Goal: Task Accomplishment & Management: Manage account settings

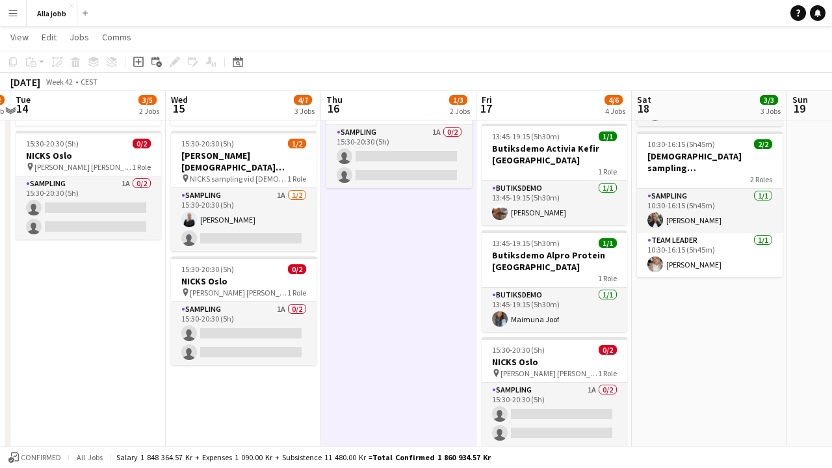
scroll to position [177, 0]
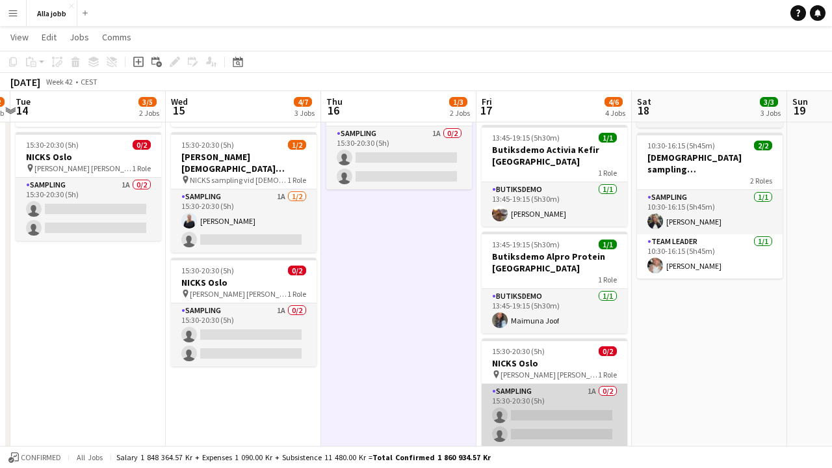
click at [537, 408] on app-card-role "Sampling 1A 0/2 15:30-20:30 (5h) single-neutral-actions single-neutral-actions" at bounding box center [555, 415] width 146 height 63
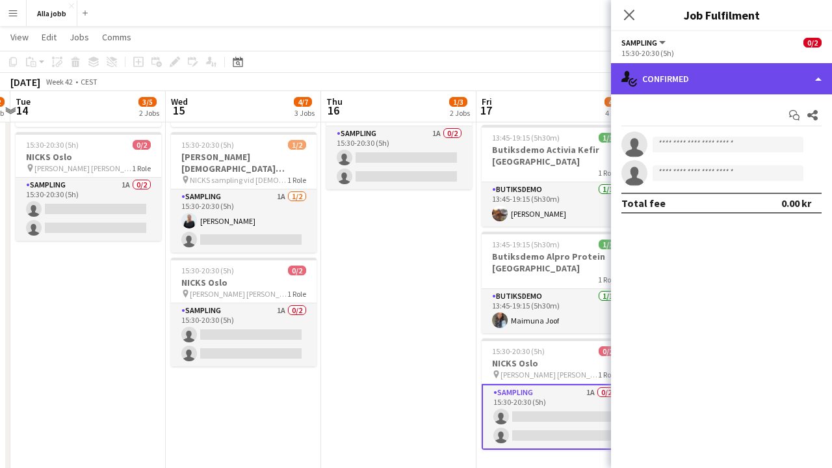
click at [672, 84] on div "single-neutral-actions-check-2 Confirmed" at bounding box center [721, 78] width 221 height 31
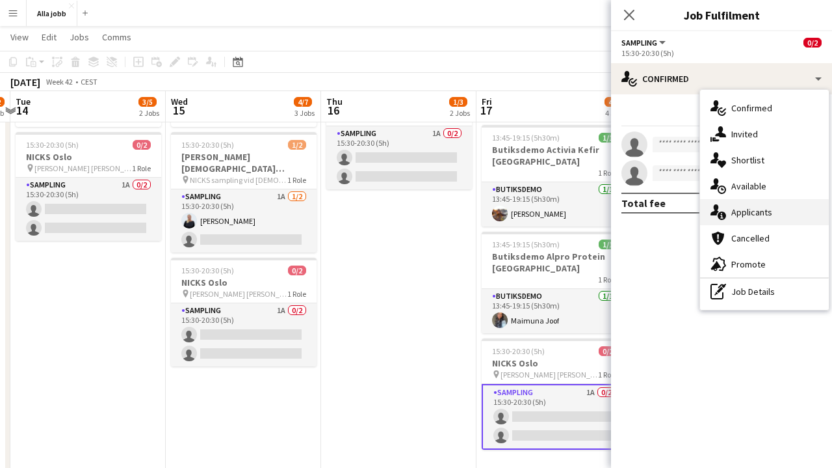
click at [709, 215] on div "single-neutral-actions-information Applicants" at bounding box center [764, 212] width 129 height 26
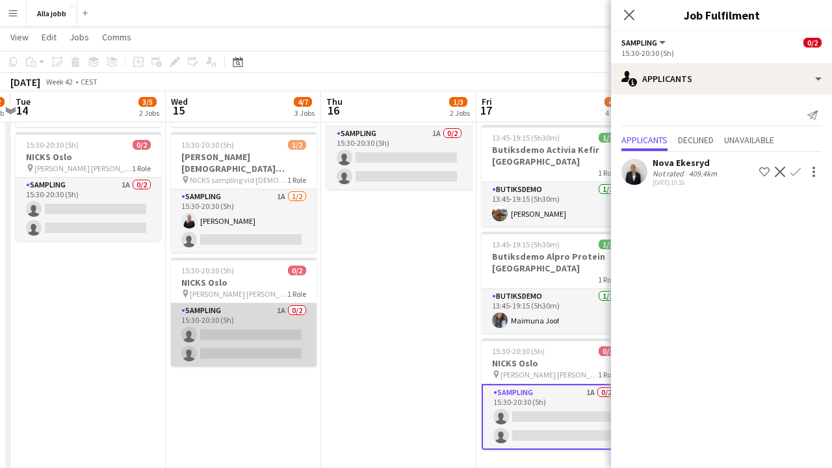
click at [269, 327] on app-card-role "Sampling 1A 0/2 15:30-20:30 (5h) single-neutral-actions single-neutral-actions" at bounding box center [244, 334] width 146 height 63
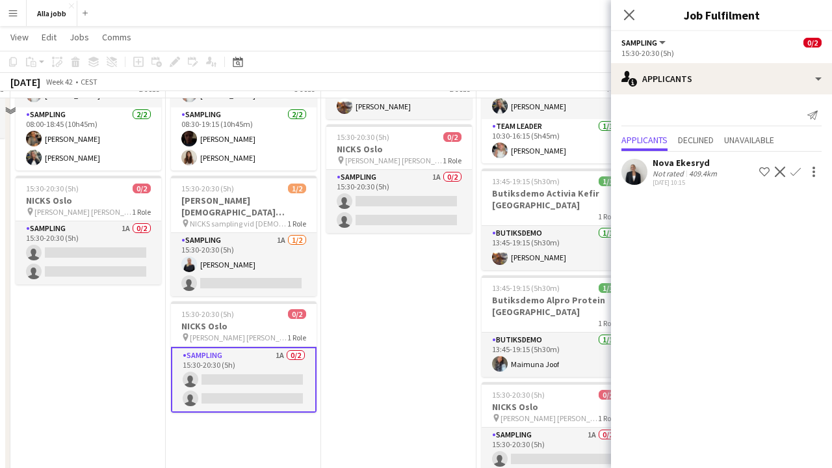
scroll to position [109, 0]
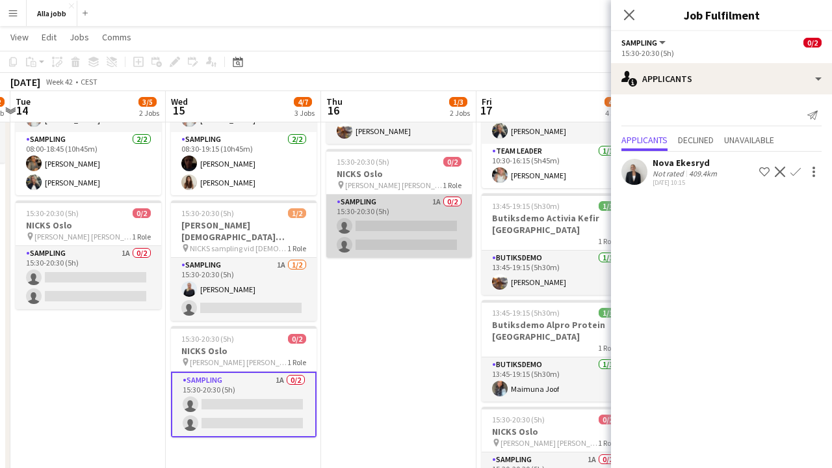
click at [444, 224] on app-card-role "Sampling 1A 0/2 15:30-20:30 (5h) single-neutral-actions single-neutral-actions" at bounding box center [399, 225] width 146 height 63
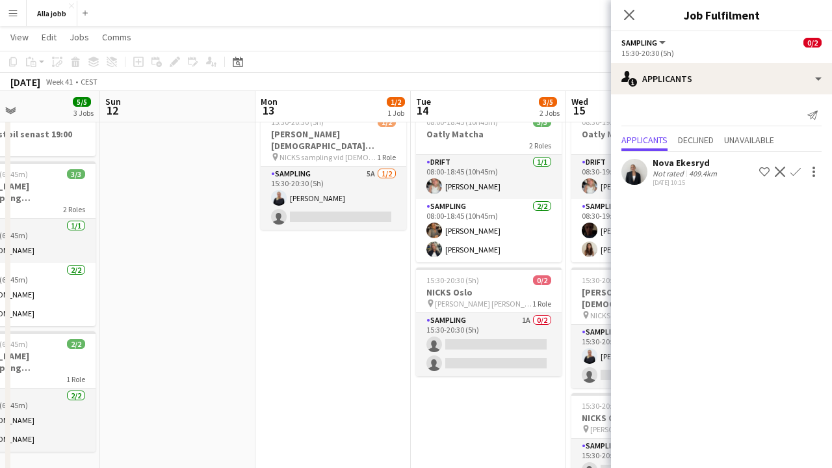
scroll to position [0, 386]
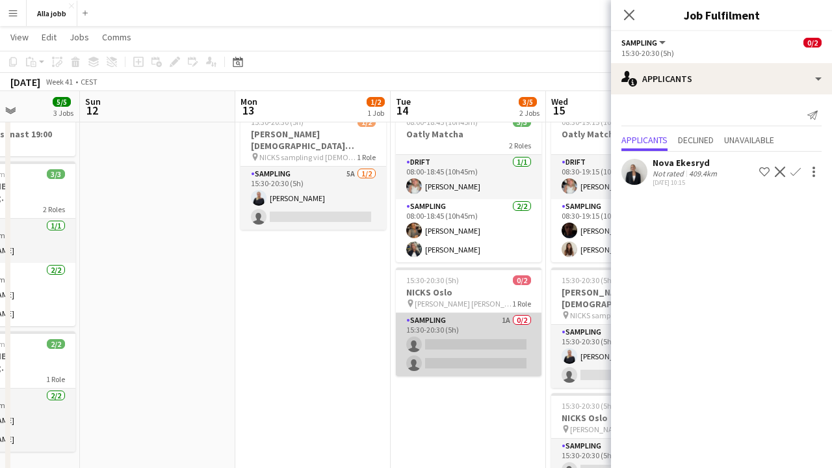
click at [448, 332] on app-card-role "Sampling 1A 0/2 15:30-20:30 (5h) single-neutral-actions single-neutral-actions" at bounding box center [469, 344] width 146 height 63
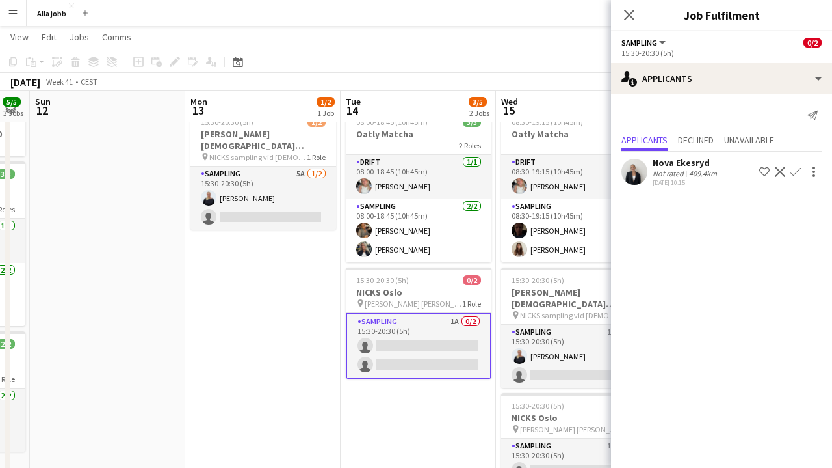
scroll to position [0, 449]
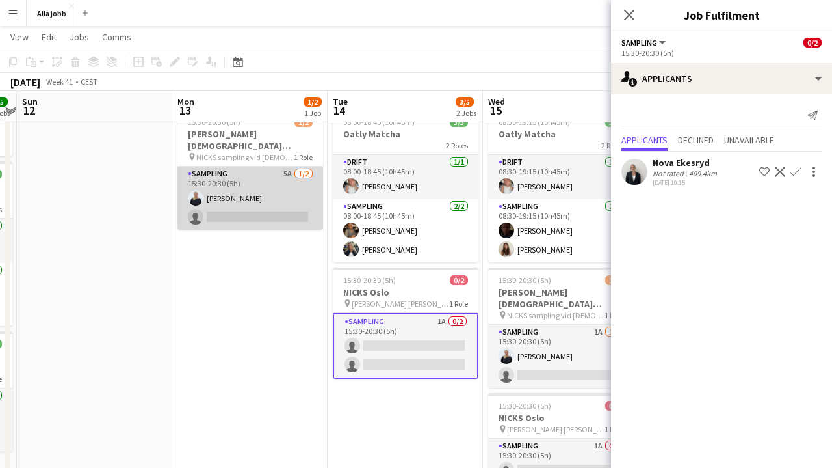
click at [258, 172] on app-card-role "Sampling 5A [DATE] 15:30-20:30 (5h) [PERSON_NAME] single-neutral-actions" at bounding box center [251, 197] width 146 height 63
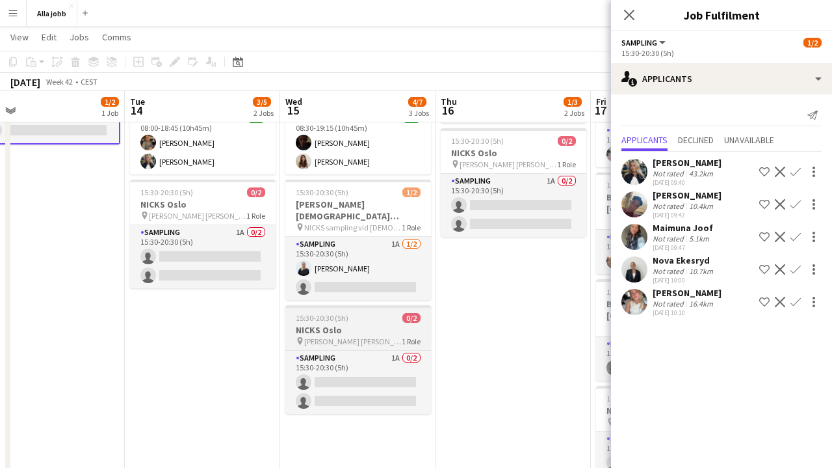
scroll to position [0, 334]
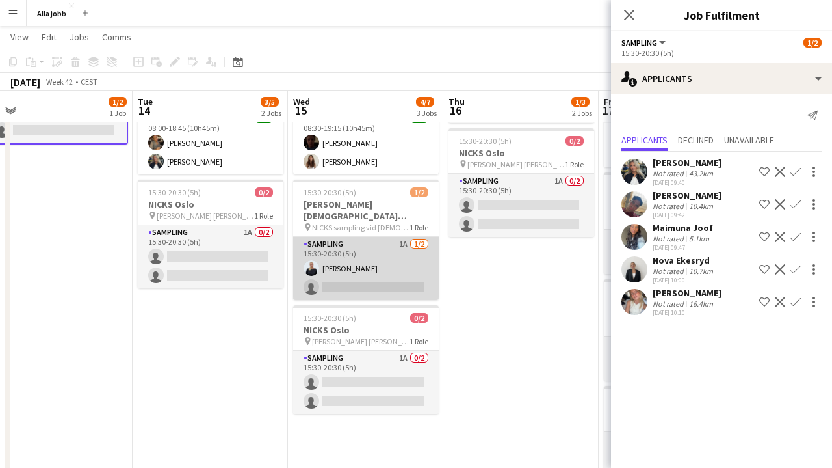
click at [368, 257] on app-card-role "Sampling 1A [DATE] 15:30-20:30 (5h) [PERSON_NAME] single-neutral-actions" at bounding box center [366, 268] width 146 height 63
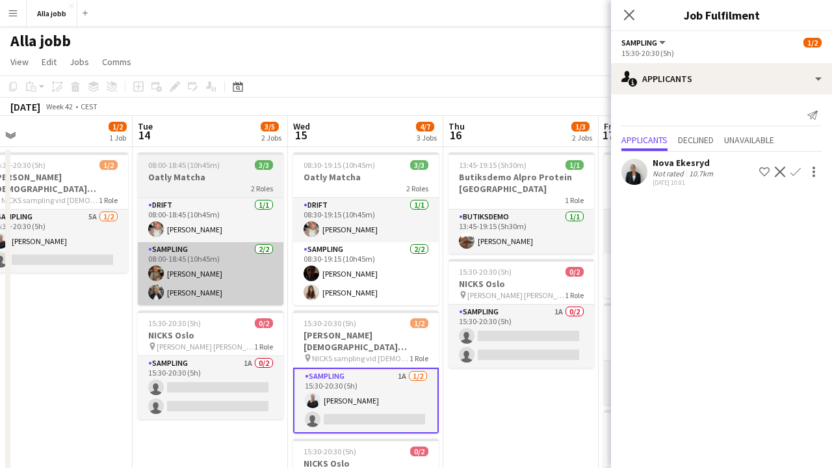
scroll to position [0, 0]
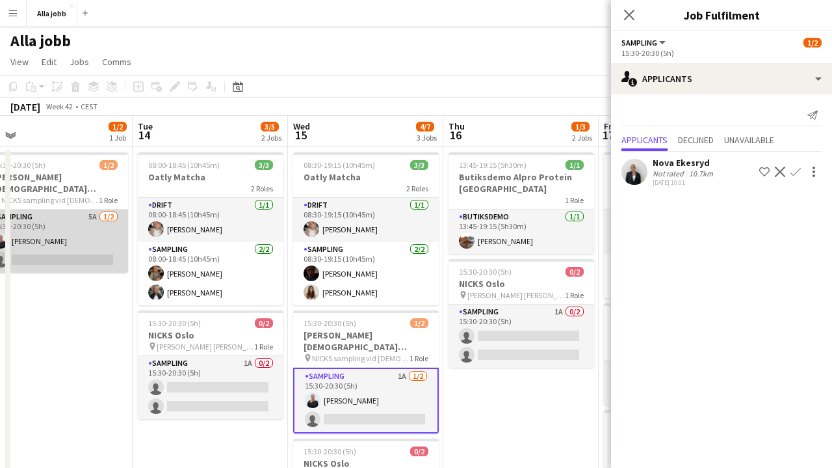
click at [78, 252] on app-card-role "Sampling 5A [DATE] 15:30-20:30 (5h) [PERSON_NAME] single-neutral-actions" at bounding box center [55, 240] width 146 height 63
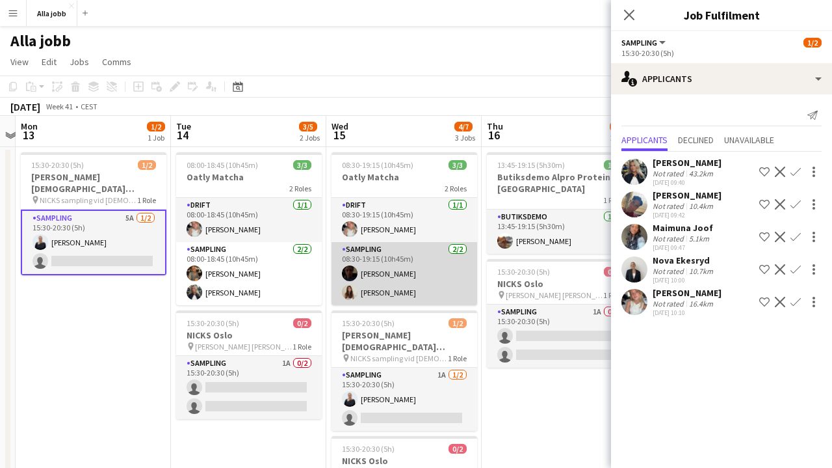
scroll to position [0, 296]
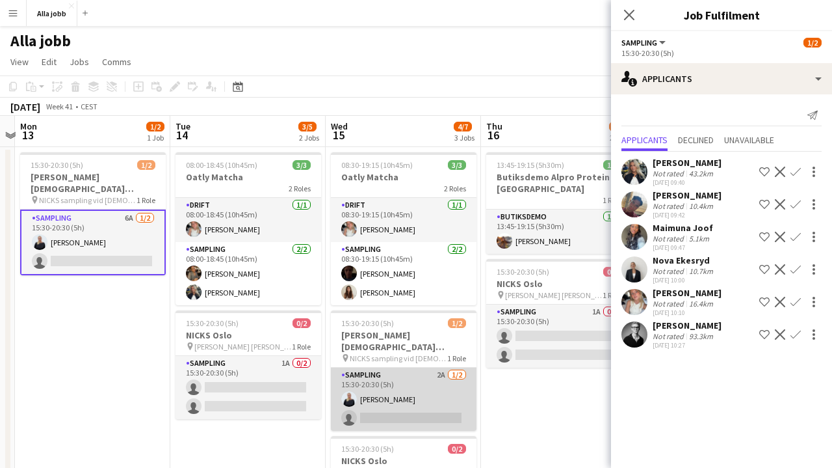
click at [429, 395] on app-card-role "Sampling 2A [DATE] 15:30-20:30 (5h) [PERSON_NAME] single-neutral-actions" at bounding box center [404, 398] width 146 height 63
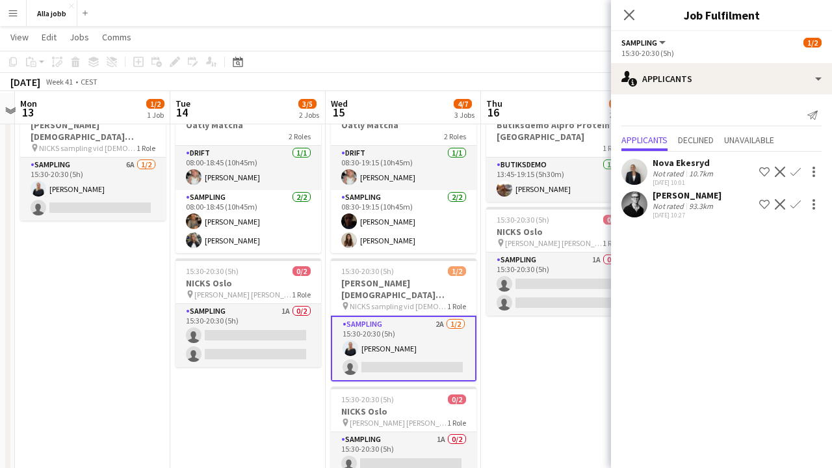
scroll to position [53, 0]
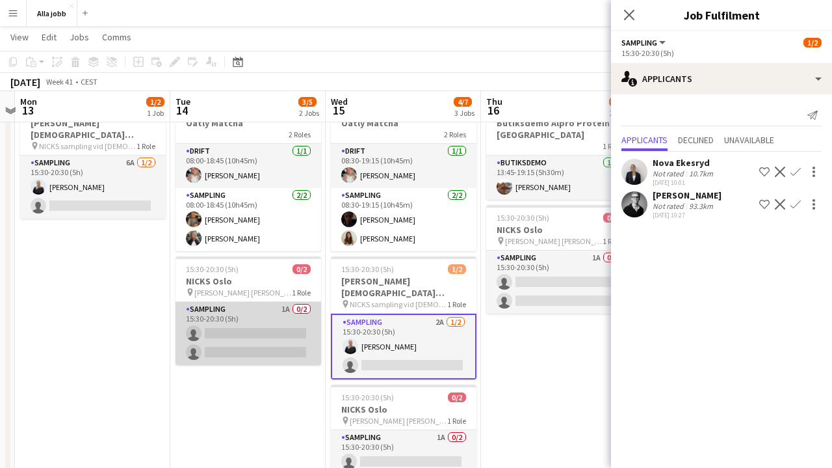
click at [296, 345] on app-card-role "Sampling 1A 0/2 15:30-20:30 (5h) single-neutral-actions single-neutral-actions" at bounding box center [249, 333] width 146 height 63
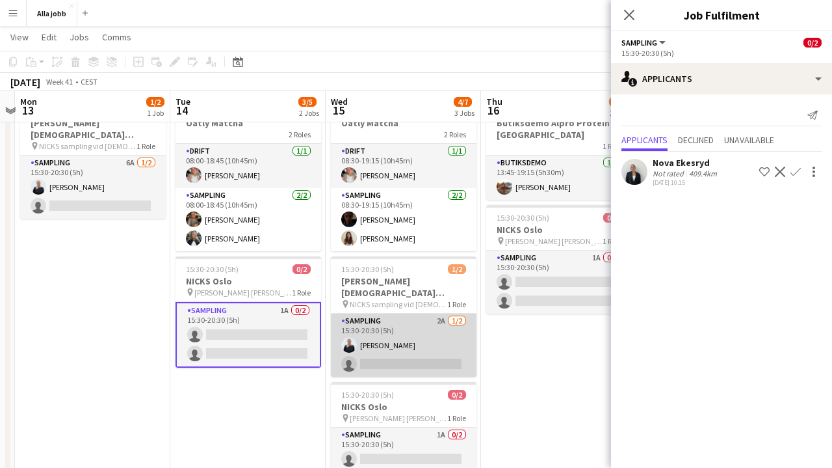
click at [408, 347] on app-card-role "Sampling 2A [DATE] 15:30-20:30 (5h) [PERSON_NAME] single-neutral-actions" at bounding box center [404, 344] width 146 height 63
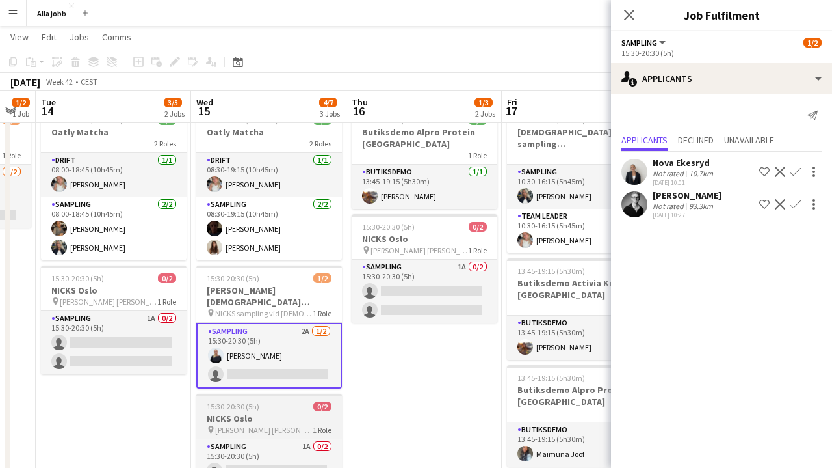
scroll to position [90, 0]
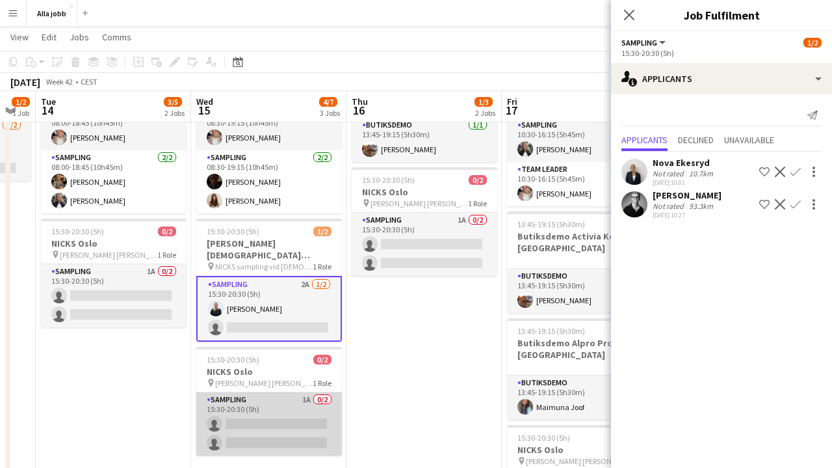
click at [282, 427] on app-card-role "Sampling 1A 0/2 15:30-20:30 (5h) single-neutral-actions single-neutral-actions" at bounding box center [269, 423] width 146 height 63
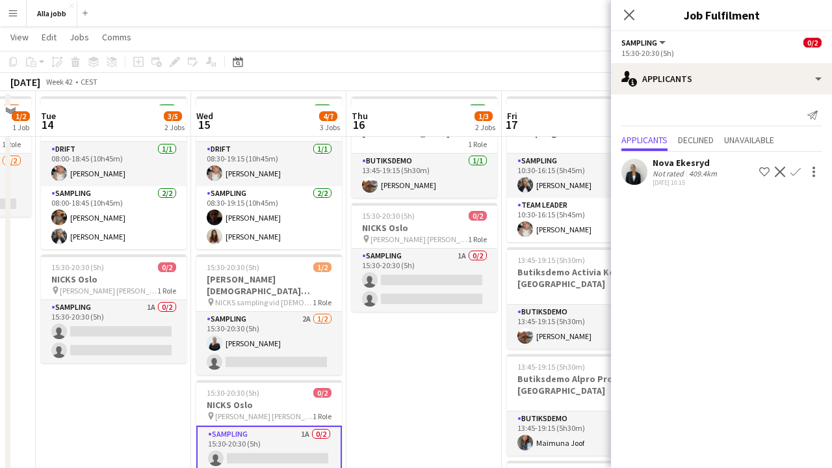
scroll to position [54, 0]
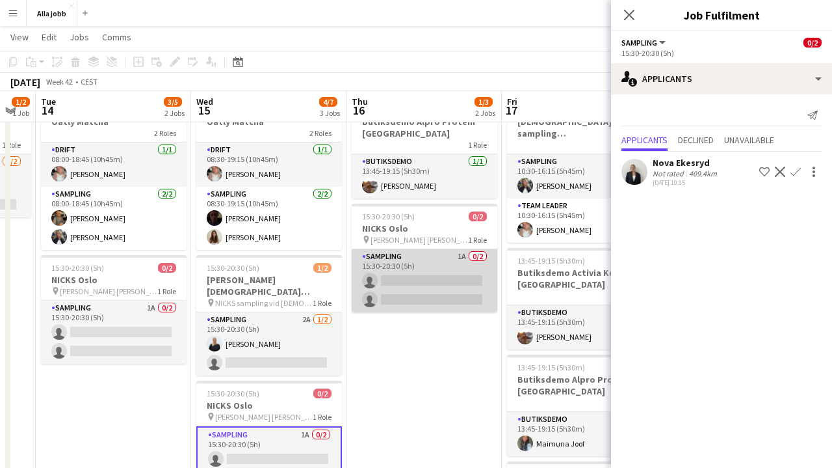
click at [426, 294] on app-card-role "Sampling 1A 0/2 15:30-20:30 (5h) single-neutral-actions single-neutral-actions" at bounding box center [425, 280] width 146 height 63
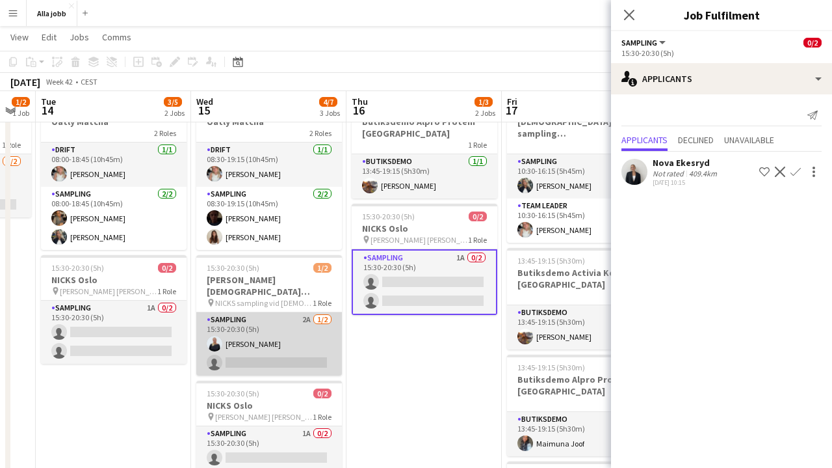
click at [282, 326] on app-card-role "Sampling 2A [DATE] 15:30-20:30 (5h) [PERSON_NAME] single-neutral-actions" at bounding box center [269, 343] width 146 height 63
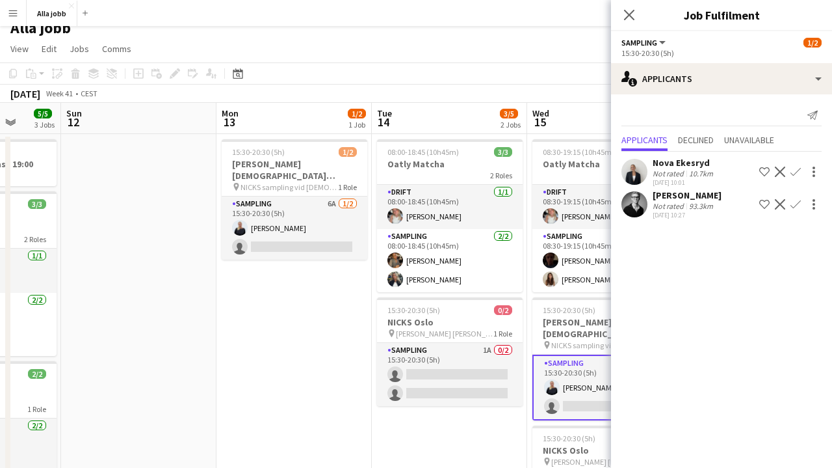
scroll to position [0, 392]
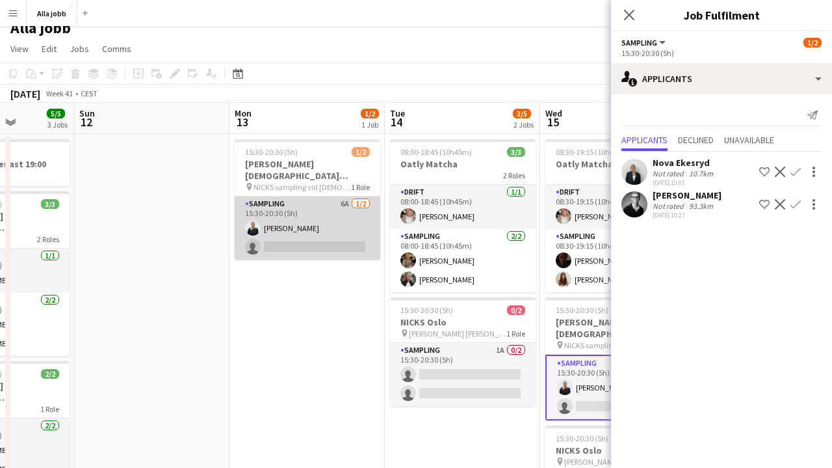
click at [343, 221] on app-card-role "Sampling 6A [DATE] 15:30-20:30 (5h) [PERSON_NAME] single-neutral-actions" at bounding box center [308, 227] width 146 height 63
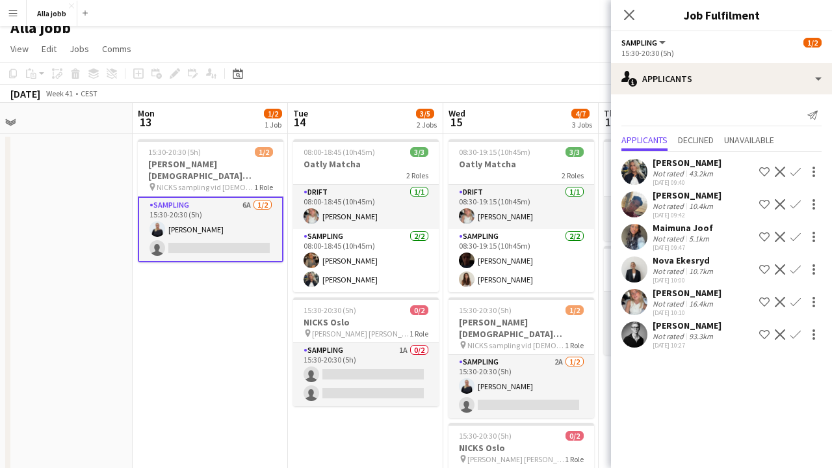
scroll to position [0, 490]
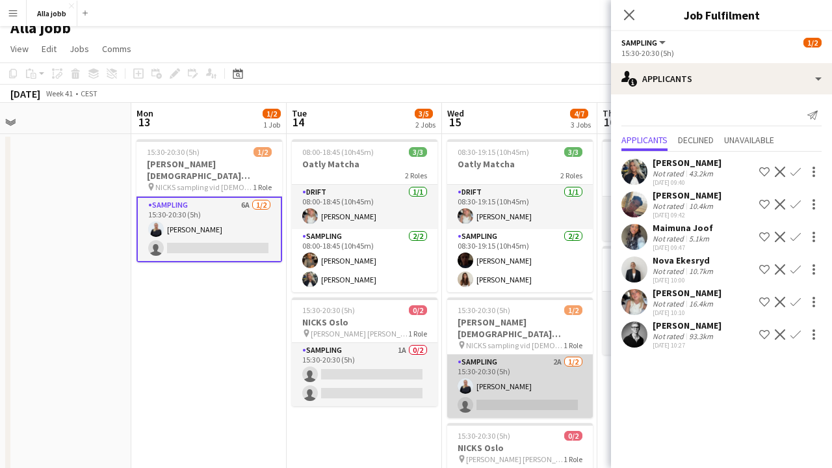
click at [485, 361] on app-card-role "Sampling 2A [DATE] 15:30-20:30 (5h) [PERSON_NAME] single-neutral-actions" at bounding box center [520, 385] width 146 height 63
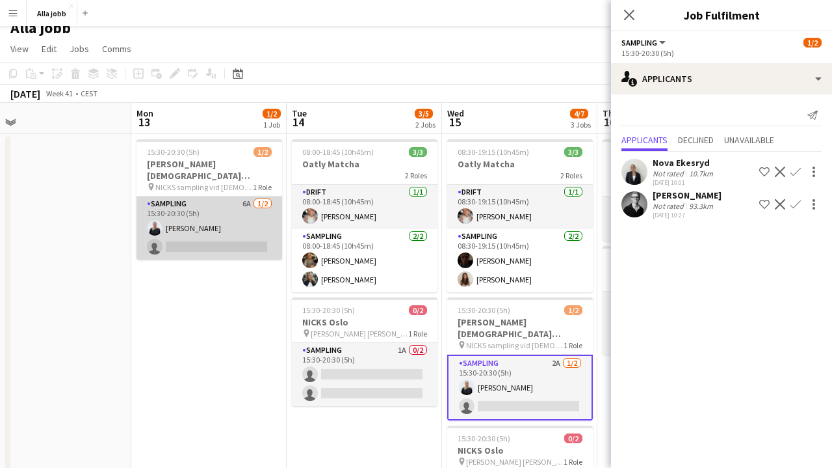
click at [229, 226] on app-card-role "Sampling 6A [DATE] 15:30-20:30 (5h) [PERSON_NAME] single-neutral-actions" at bounding box center [210, 227] width 146 height 63
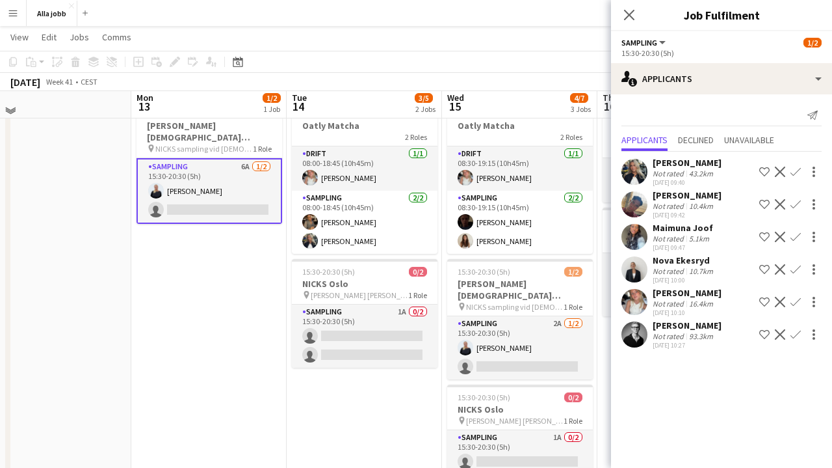
scroll to position [55, 0]
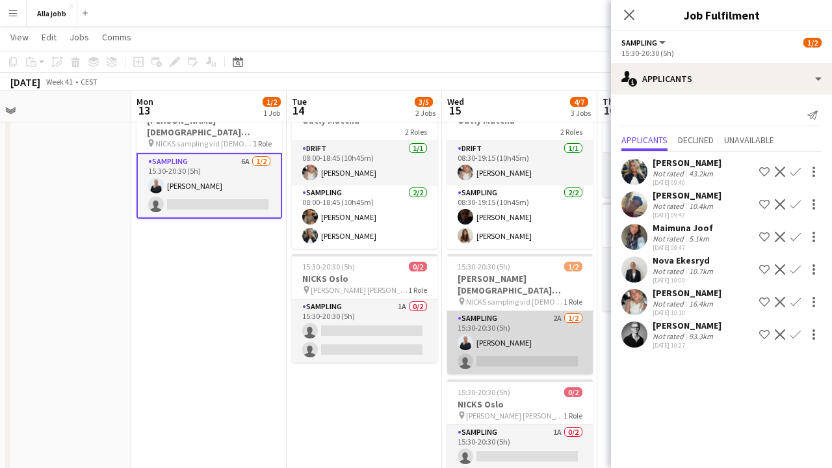
click at [539, 317] on app-card-role "Sampling 2A [DATE] 15:30-20:30 (5h) [PERSON_NAME] single-neutral-actions" at bounding box center [520, 342] width 146 height 63
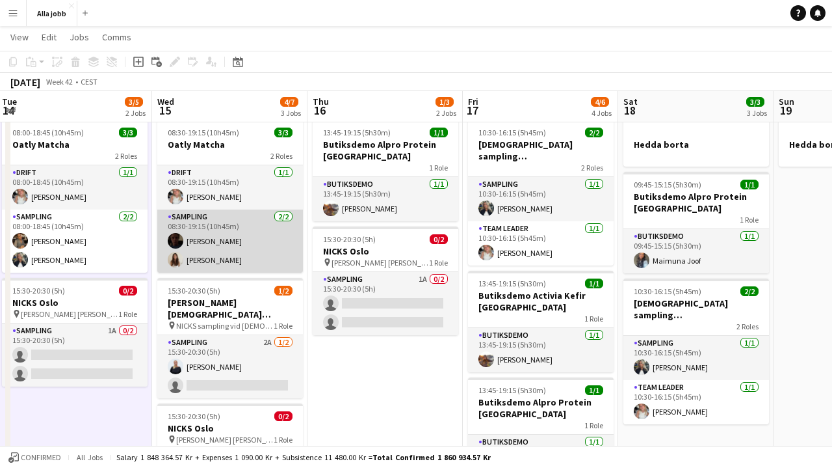
scroll to position [0, 470]
